Goal: Task Accomplishment & Management: Use online tool/utility

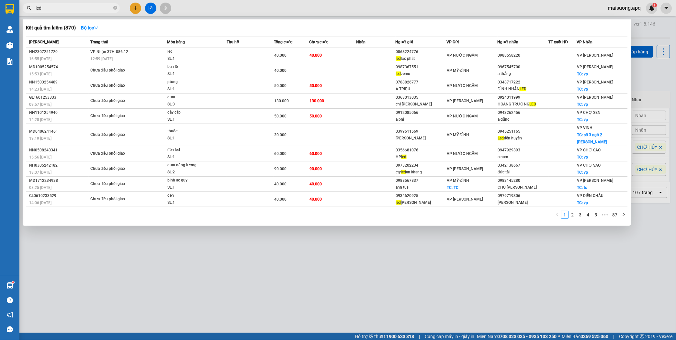
click at [377, 264] on div at bounding box center [338, 170] width 676 height 340
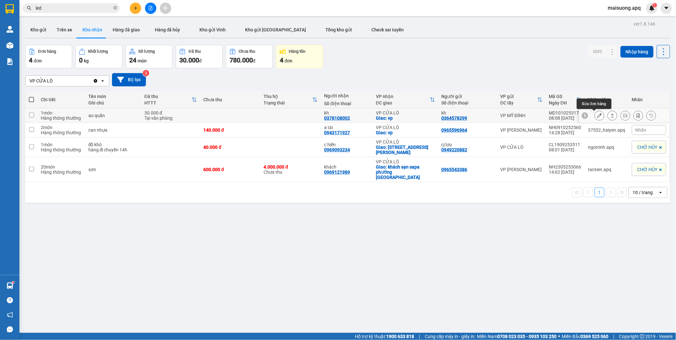
click at [597, 115] on icon at bounding box center [599, 115] width 5 height 5
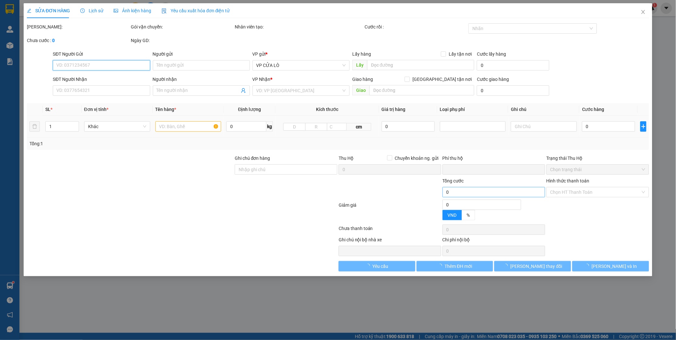
type input "0364578299"
type input "kh"
type input "0378108002"
type input "kh"
checkbox input "true"
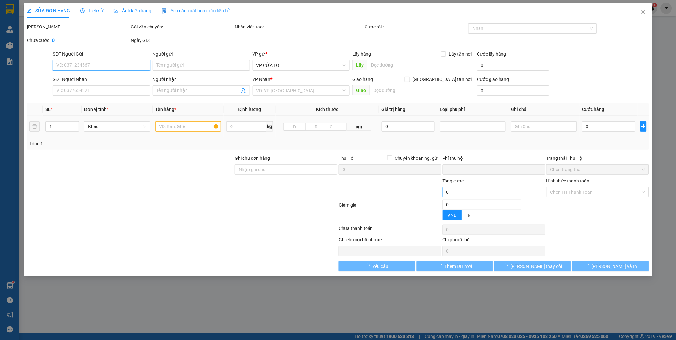
type input "vp"
type input "0"
type input "30.000"
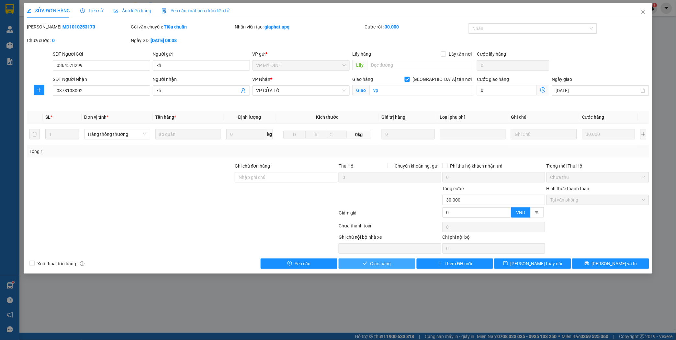
click at [389, 262] on span "Giao hàng" at bounding box center [380, 263] width 21 height 7
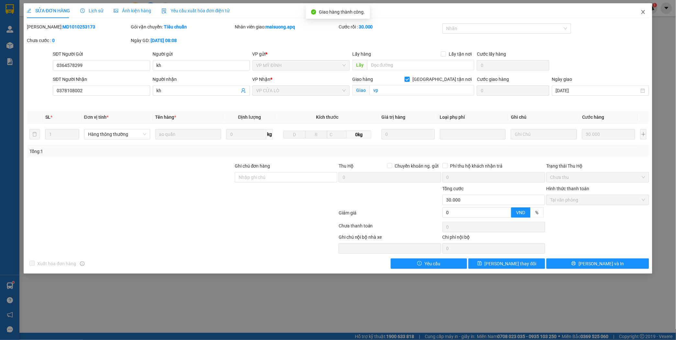
click at [644, 12] on icon "close" at bounding box center [642, 11] width 5 height 5
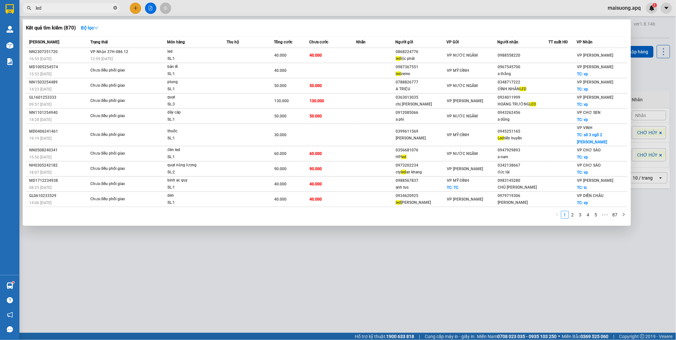
click at [115, 6] on icon "close-circle" at bounding box center [115, 8] width 4 height 4
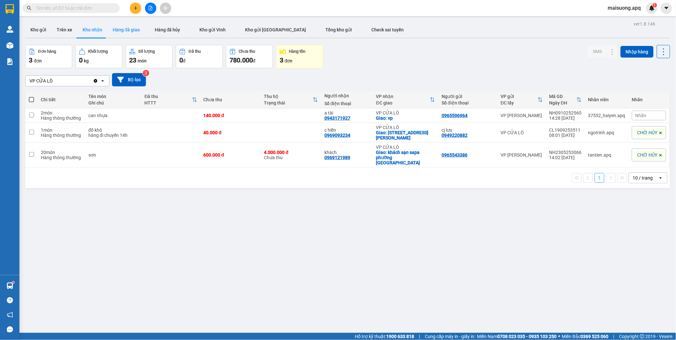
click at [125, 30] on button "Hàng đã giao" at bounding box center [126, 30] width 38 height 16
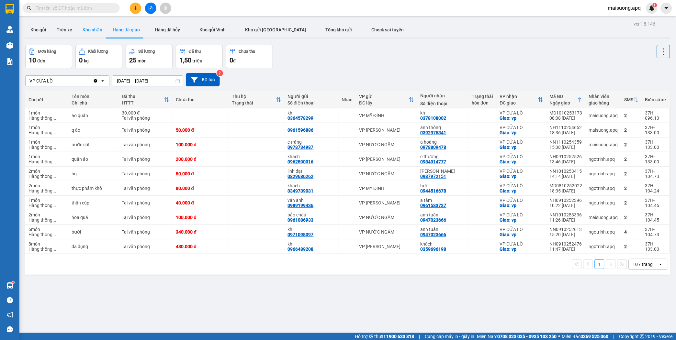
click at [93, 28] on button "Kho nhận" at bounding box center [92, 30] width 30 height 16
